Goal: Task Accomplishment & Management: Use online tool/utility

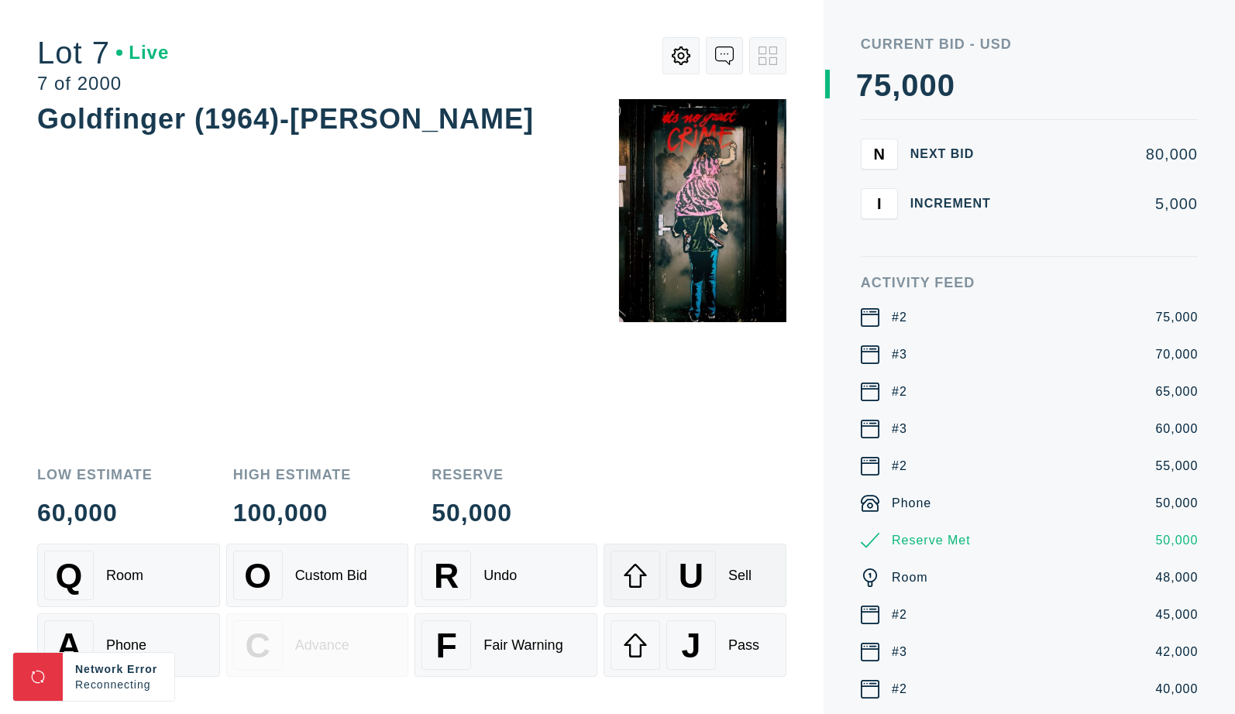
click at [732, 566] on div "U Sell" at bounding box center [694, 576] width 169 height 50
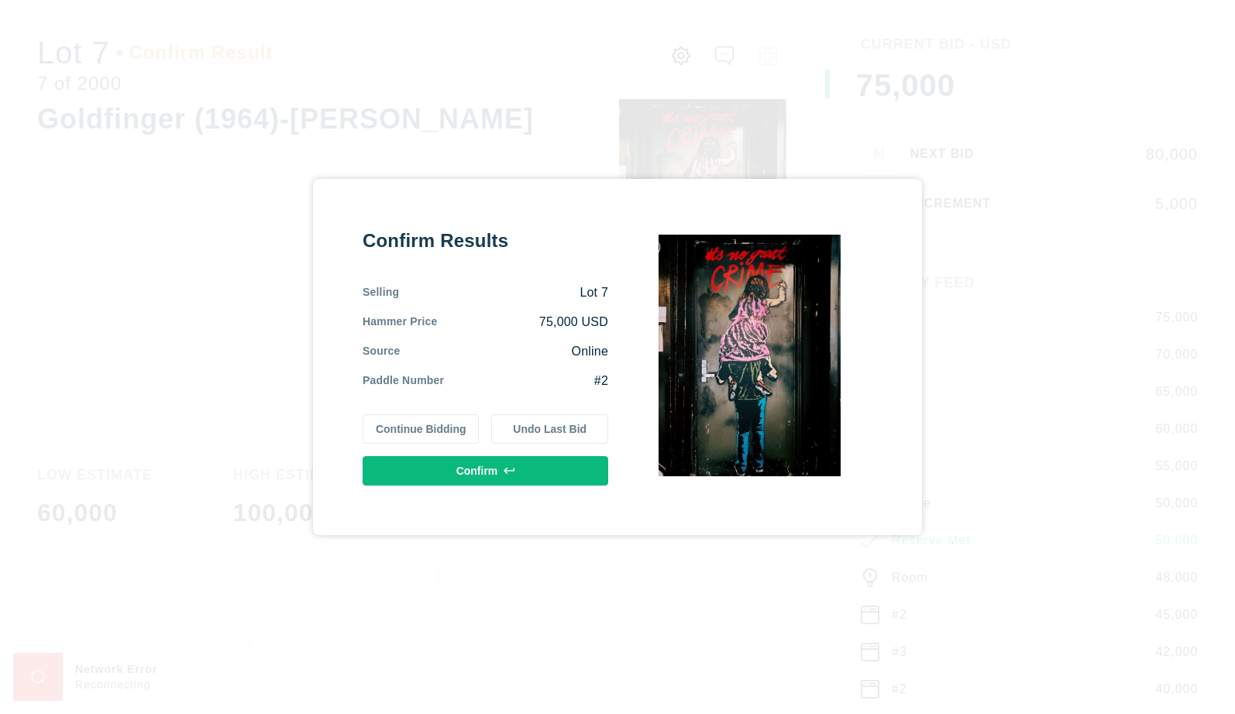
click at [590, 428] on button "Undo Last Bid" at bounding box center [549, 428] width 117 height 29
click at [528, 472] on button "Confirm" at bounding box center [486, 470] width 246 height 29
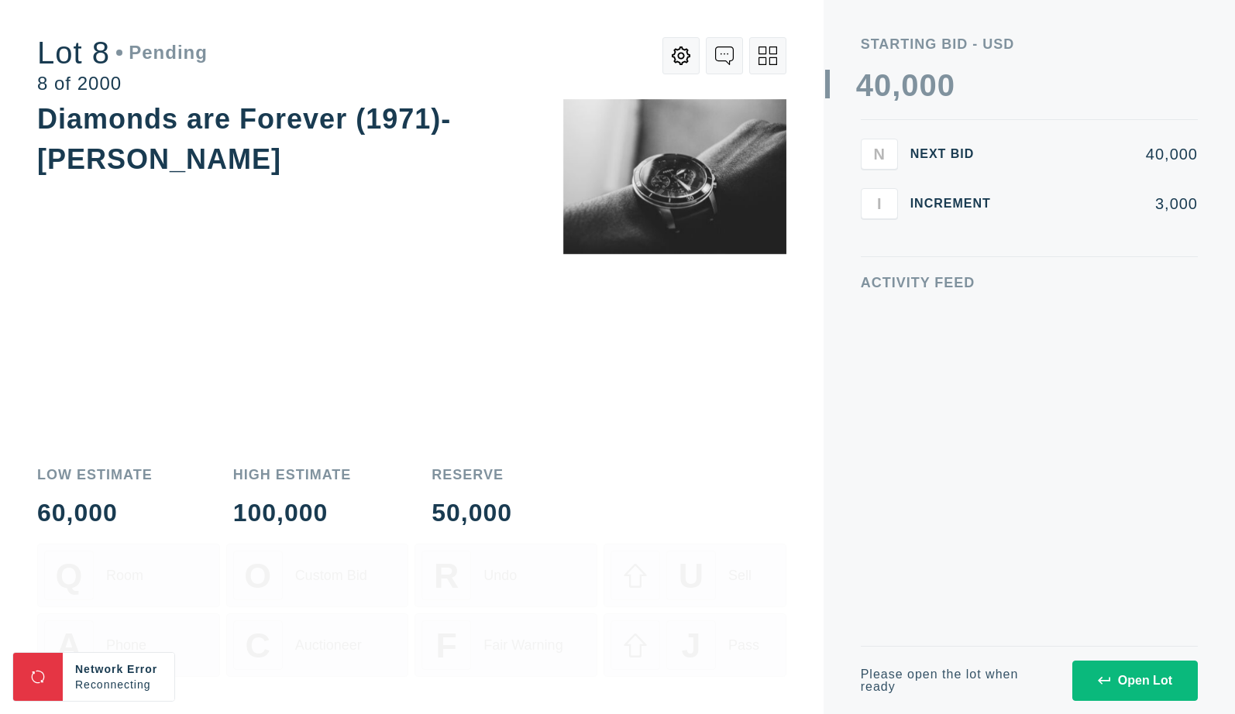
click at [1137, 680] on div "Open Lot" at bounding box center [1135, 681] width 74 height 14
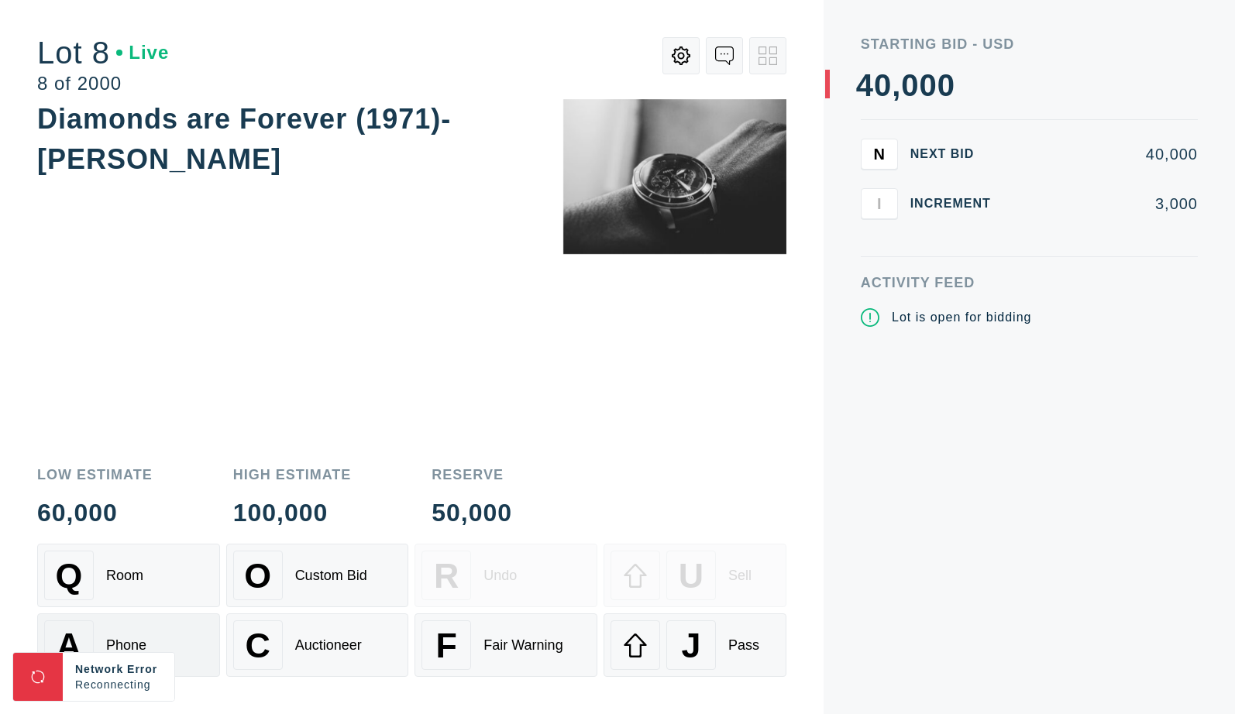
drag, startPoint x: 129, startPoint y: 593, endPoint x: 142, endPoint y: 621, distance: 30.5
click at [129, 593] on div "Q Room" at bounding box center [128, 576] width 169 height 50
click at [145, 623] on div "A Phone" at bounding box center [128, 646] width 169 height 50
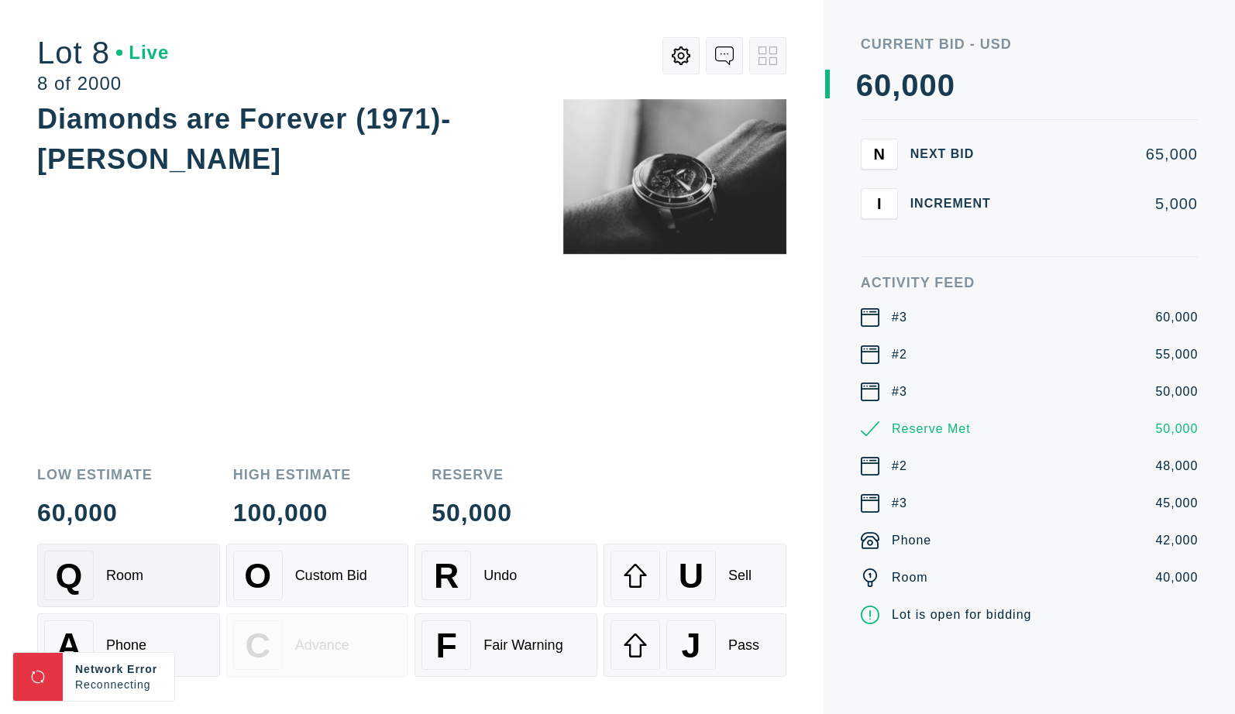
click at [197, 581] on div "Q Room" at bounding box center [128, 576] width 169 height 50
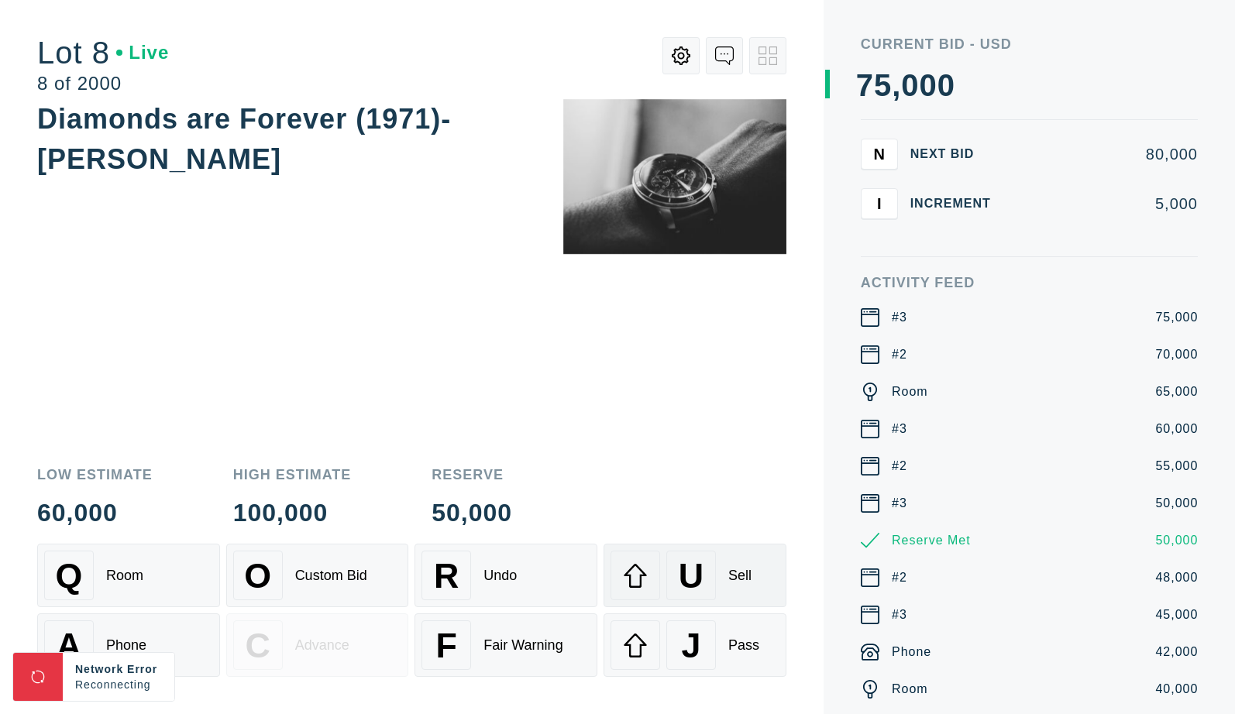
click at [704, 556] on div "U" at bounding box center [691, 576] width 50 height 50
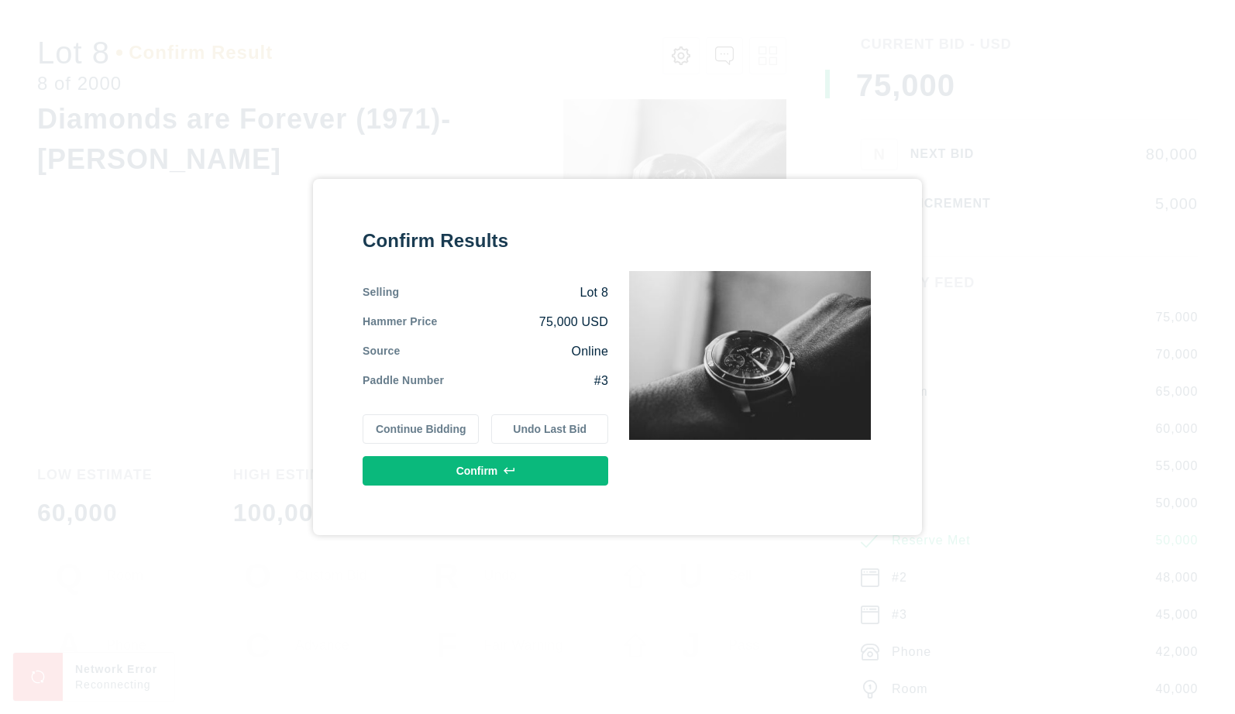
click at [500, 469] on button "Confirm" at bounding box center [486, 470] width 246 height 29
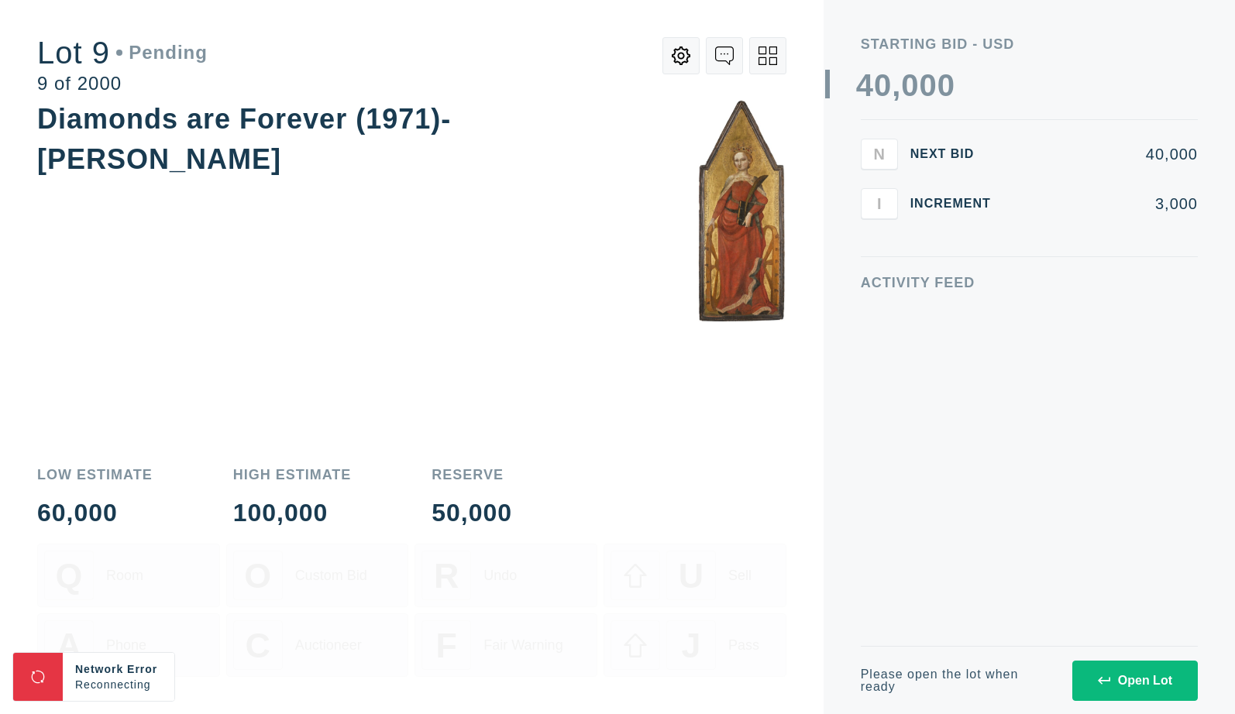
click at [1133, 662] on button "Open Lot" at bounding box center [1135, 681] width 126 height 40
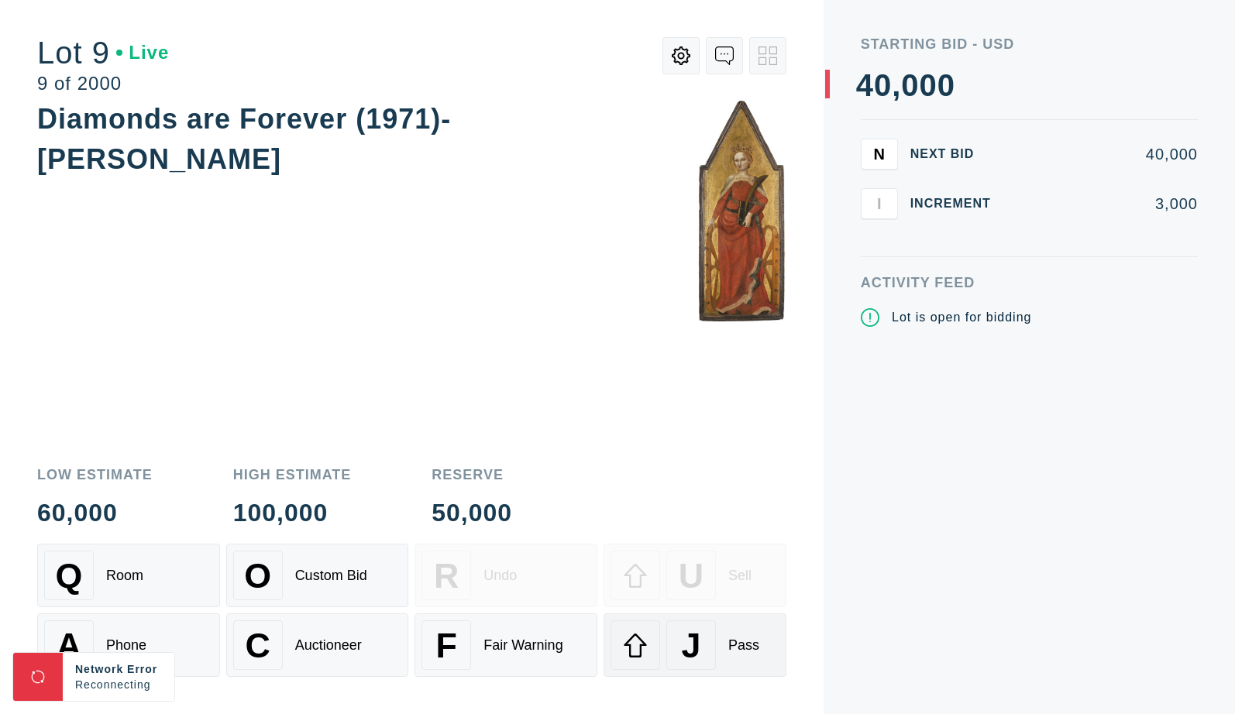
click at [703, 645] on div "J" at bounding box center [691, 646] width 50 height 50
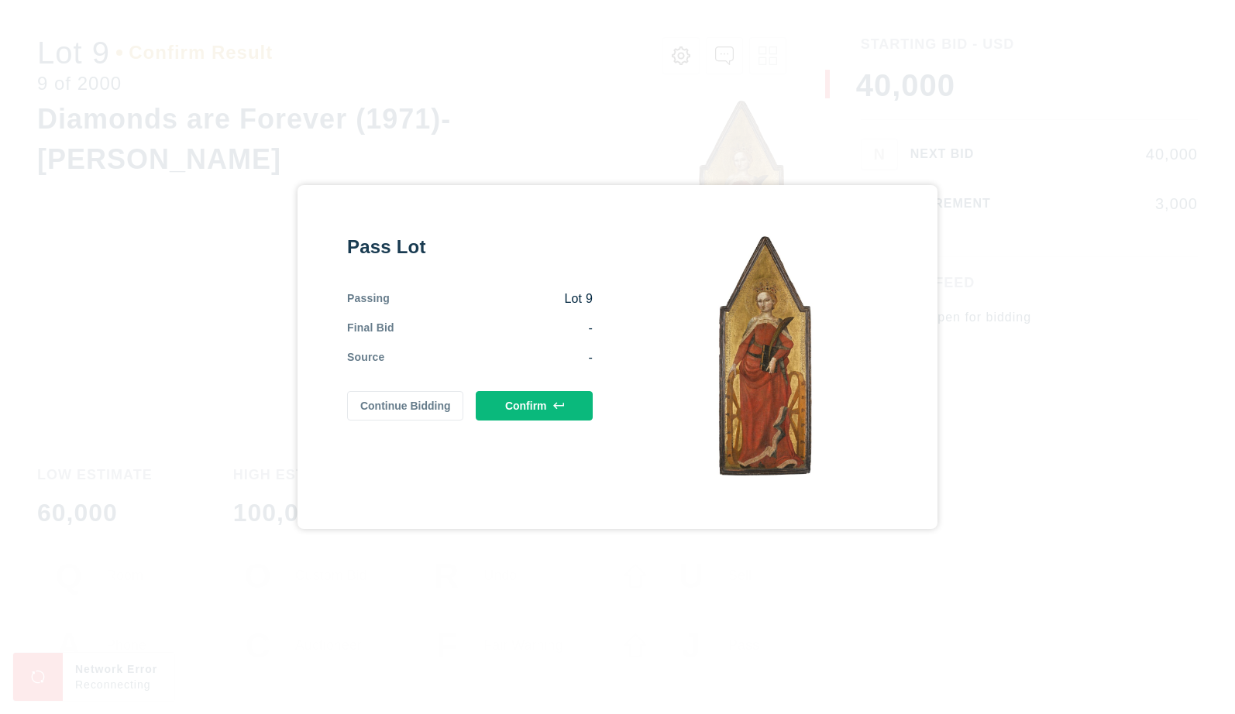
click at [550, 415] on button "Confirm" at bounding box center [534, 405] width 117 height 29
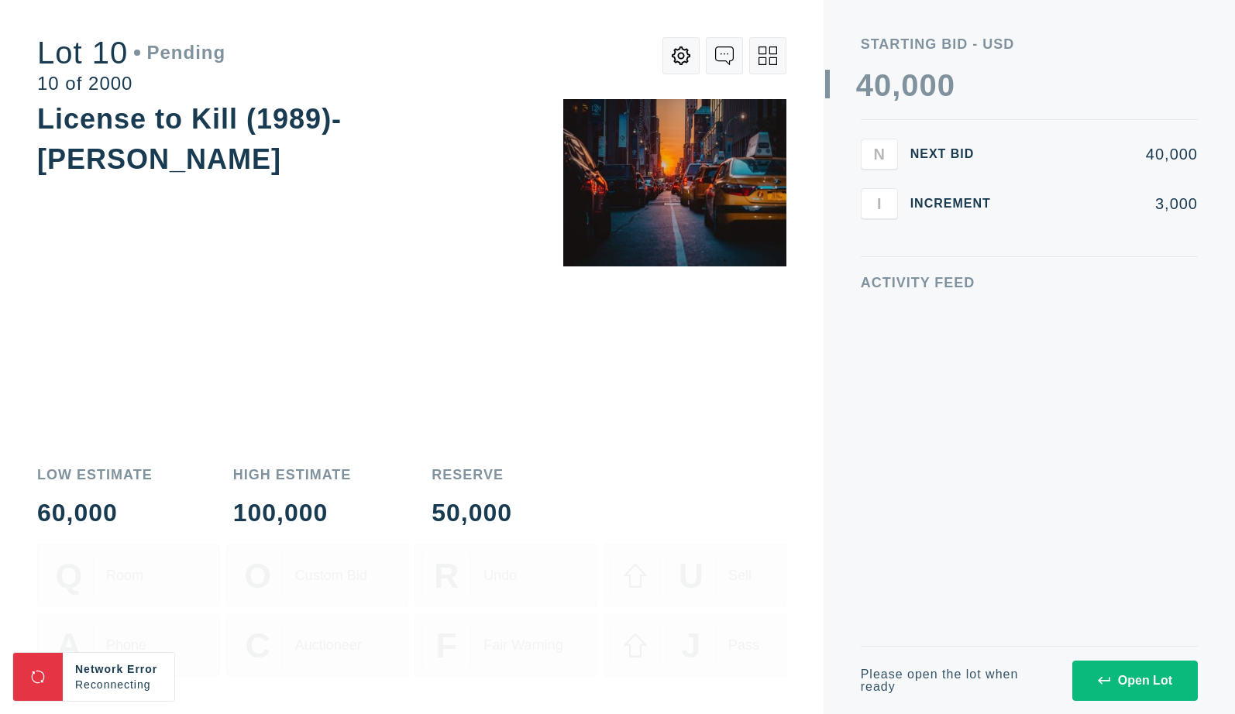
click at [1155, 691] on button "Open Lot" at bounding box center [1135, 681] width 126 height 40
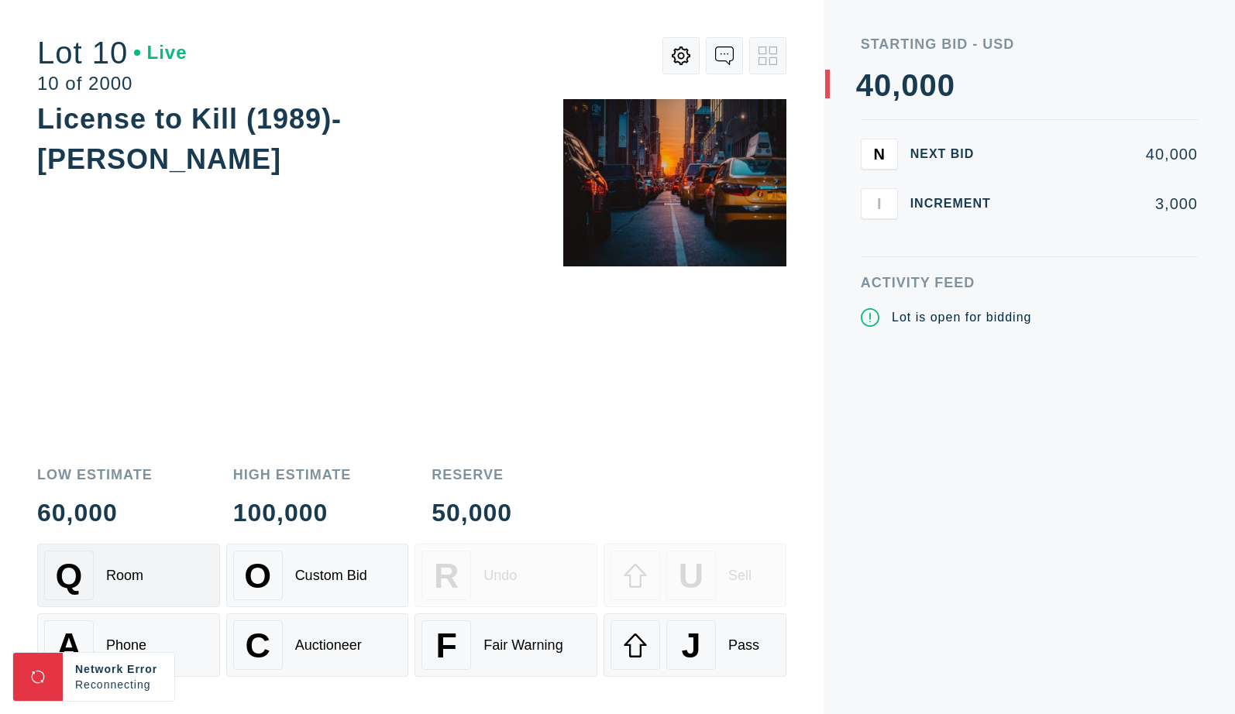
click at [191, 586] on div "Q Room" at bounding box center [128, 576] width 169 height 50
drag, startPoint x: 205, startPoint y: 650, endPoint x: 192, endPoint y: 648, distance: 12.5
click at [205, 650] on div "A Phone" at bounding box center [128, 646] width 169 height 50
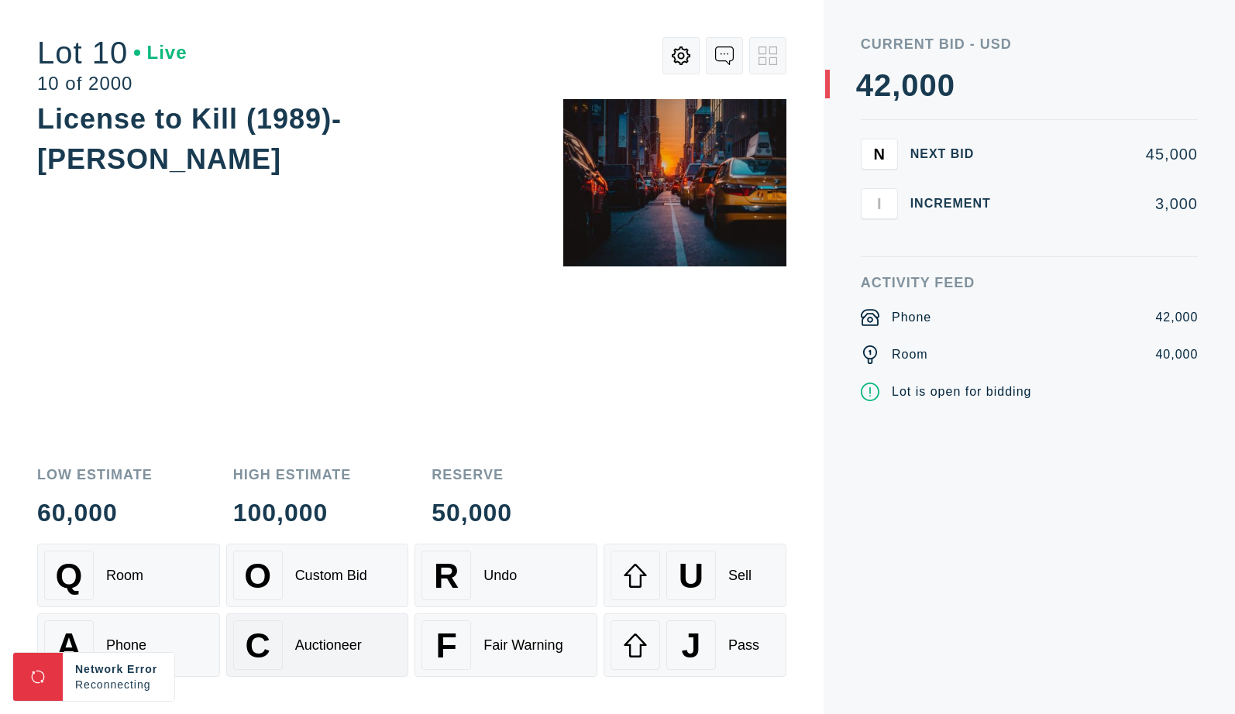
click at [373, 633] on div "C Auctioneer" at bounding box center [317, 646] width 169 height 50
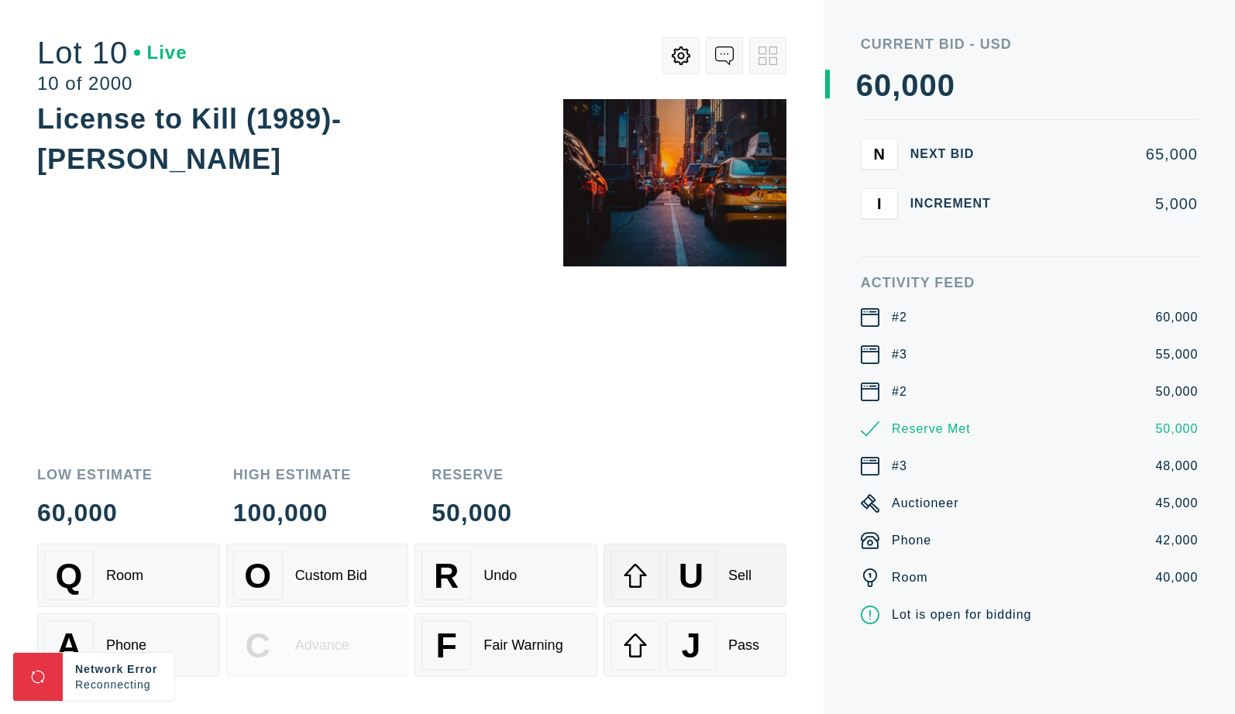
click at [703, 580] on div "U" at bounding box center [691, 576] width 50 height 50
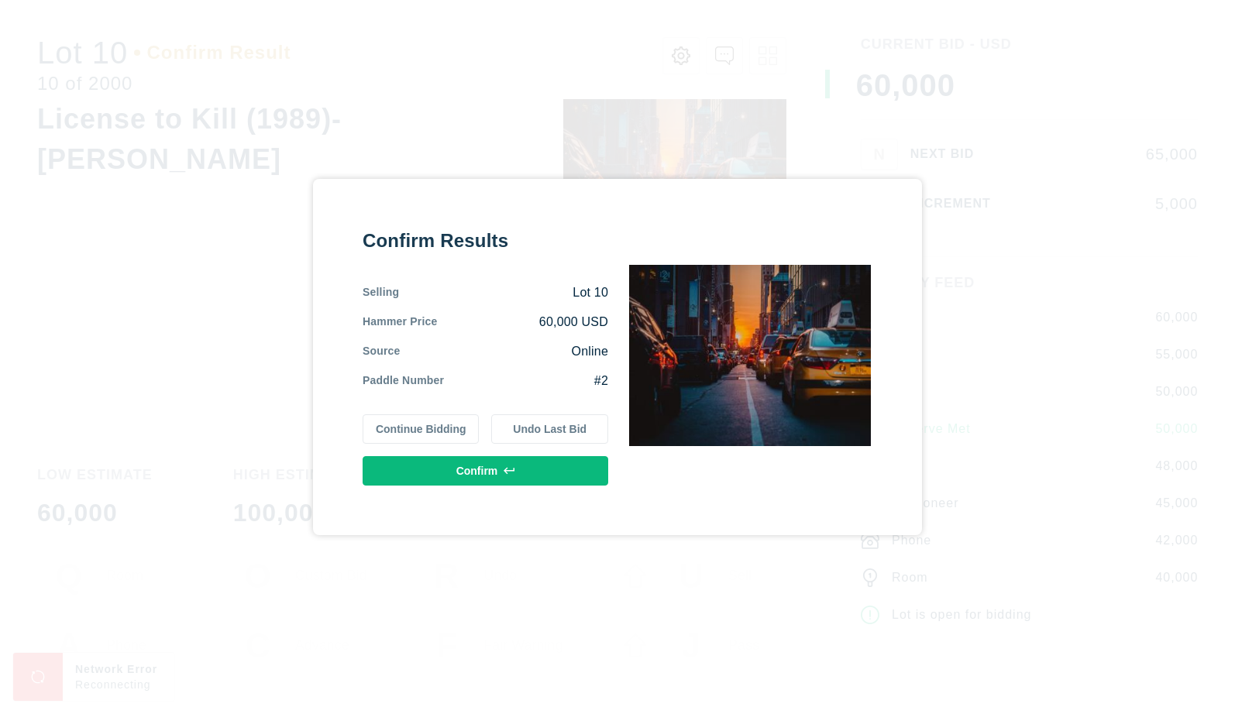
click at [542, 476] on button "Confirm" at bounding box center [486, 470] width 246 height 29
